Goal: Share content: Share content

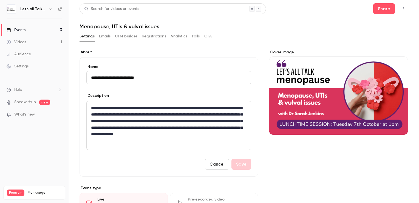
scroll to position [27, 0]
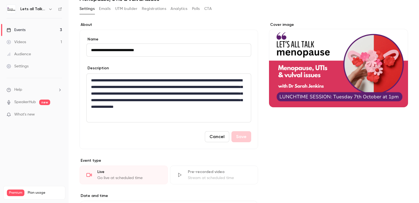
click at [49, 10] on icon "button" at bounding box center [50, 9] width 4 height 4
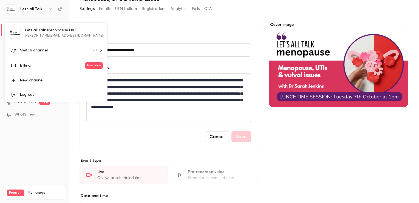
click at [42, 52] on span "Switch channel" at bounding box center [34, 50] width 28 height 6
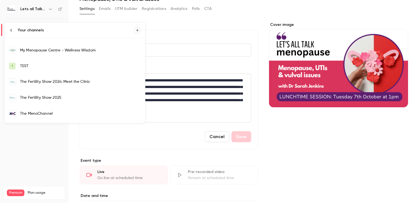
scroll to position [466, 0]
click at [65, 113] on div "The MenoChannel" at bounding box center [80, 112] width 121 height 5
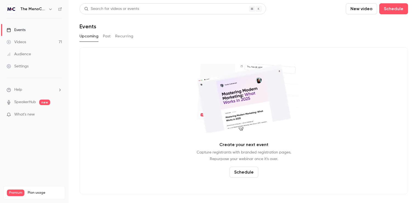
click at [105, 35] on button "Past" at bounding box center [107, 36] width 8 height 9
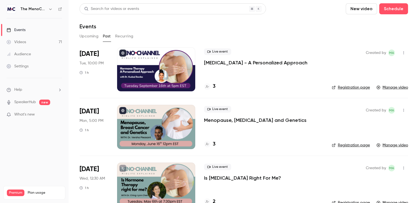
click at [151, 67] on div at bounding box center [156, 69] width 78 height 44
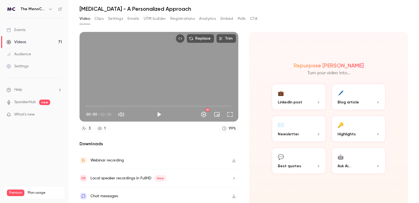
scroll to position [18, 0]
click at [347, 131] on span "Highlights" at bounding box center [347, 134] width 18 height 6
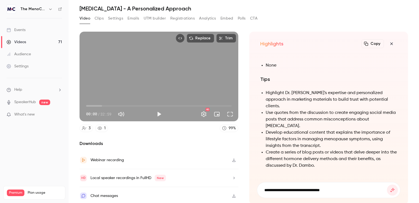
type input "**********"
click at [387, 184] on button "submit" at bounding box center [392, 189] width 11 height 11
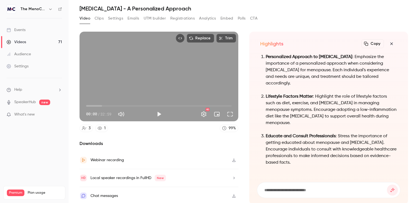
drag, startPoint x: 313, startPoint y: 162, endPoint x: 265, endPoint y: 57, distance: 115.9
click at [265, 57] on ol "Personalized Approach to [MEDICAL_DATA] : Emphasize the importance of a persona…" at bounding box center [328, 110] width 137 height 112
click at [269, 189] on input at bounding box center [325, 190] width 123 height 6
type input "**********"
click at [387, 184] on button "submit" at bounding box center [392, 189] width 11 height 11
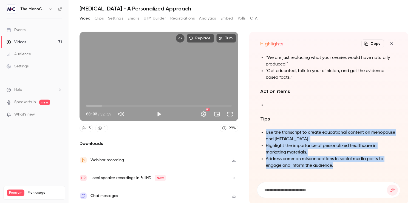
drag, startPoint x: 342, startPoint y: 167, endPoint x: 263, endPoint y: 133, distance: 85.5
click at [263, 133] on div "Summary The discussion focuses on menopause and [MEDICAL_DATA], emphasizing the…" at bounding box center [328, 44] width 137 height 262
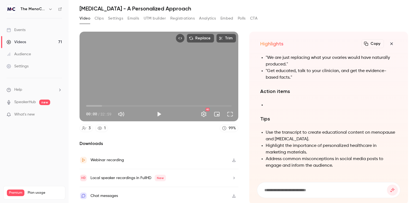
click at [352, 107] on div "Summary The discussion focuses on menopause and [MEDICAL_DATA], emphasizing the…" at bounding box center [328, 44] width 137 height 262
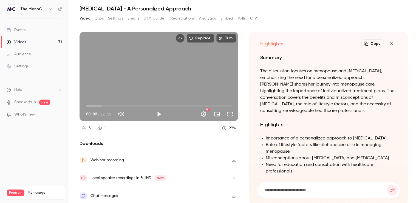
click at [279, 191] on input at bounding box center [325, 190] width 123 height 6
type input "**********"
click at [387, 184] on button "submit" at bounding box center [392, 189] width 11 height 11
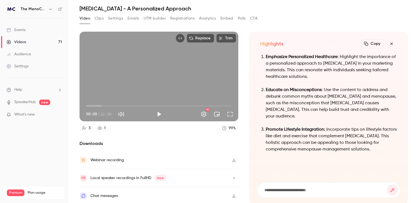
drag, startPoint x: 398, startPoint y: 149, endPoint x: 260, endPoint y: 58, distance: 166.1
click at [260, 58] on div "Highlights Copy Turn your video into... Emphasize Personalized Healthcare : Hig…" at bounding box center [328, 118] width 159 height 173
copy ol "Emphasize Personalized Healthcare : Highlight the importance of a personalized …"
click at [50, 8] on icon "button" at bounding box center [50, 9] width 4 height 4
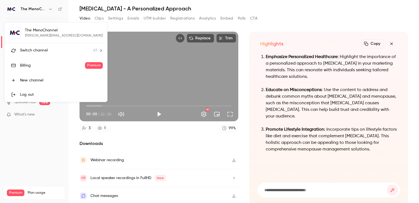
click at [37, 48] on span "Switch channel" at bounding box center [34, 50] width 28 height 6
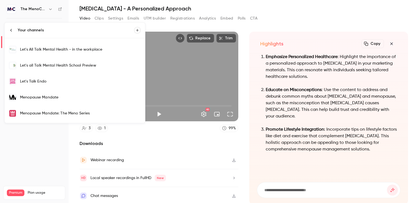
scroll to position [192, 0]
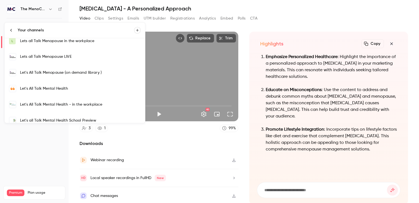
click at [58, 57] on div "Lets all Talk Menopause LIVE" at bounding box center [80, 56] width 121 height 5
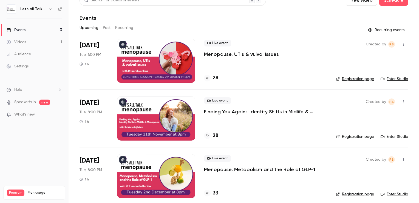
scroll to position [13, 0]
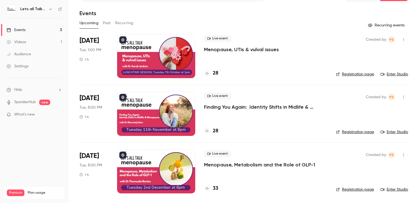
click at [151, 102] on div at bounding box center [156, 113] width 78 height 44
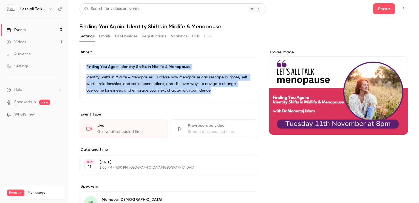
drag, startPoint x: 210, startPoint y: 91, endPoint x: 84, endPoint y: 69, distance: 128.1
click at [84, 69] on div "Finding You Again: Identity Shifts in Midlife & Menopause Identity Shifts in Mi…" at bounding box center [169, 80] width 179 height 46
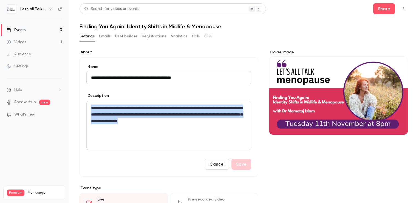
drag, startPoint x: 232, startPoint y: 121, endPoint x: 90, endPoint y: 102, distance: 142.9
click at [90, 102] on div "**********" at bounding box center [169, 125] width 164 height 48
copy p "**********"
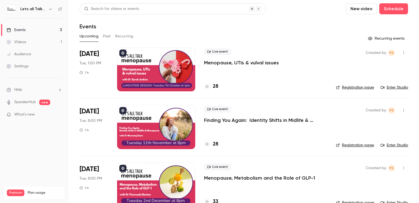
click at [164, 63] on div at bounding box center [156, 69] width 78 height 44
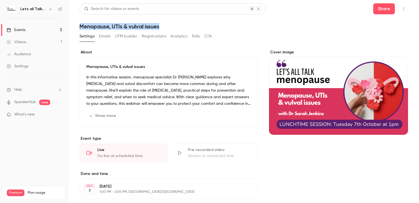
drag, startPoint x: 161, startPoint y: 26, endPoint x: 81, endPoint y: 26, distance: 80.4
click at [81, 26] on h1 "Menopause, UTIs & vulval issues" at bounding box center [244, 26] width 329 height 7
copy h1 "Menopause, UTIs & vulval issues"
click at [377, 87] on div "Cover image" at bounding box center [338, 91] width 139 height 85
click at [0, 0] on input "Cover image" at bounding box center [0, 0] width 0 height 0
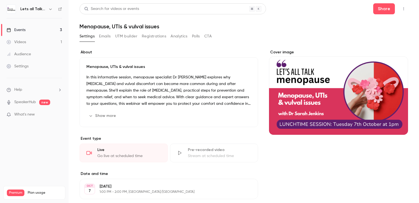
click at [367, 81] on div "Cover image" at bounding box center [338, 91] width 139 height 85
click at [0, 0] on input "Cover image" at bounding box center [0, 0] width 0 height 0
